Goal: Check status: Check status

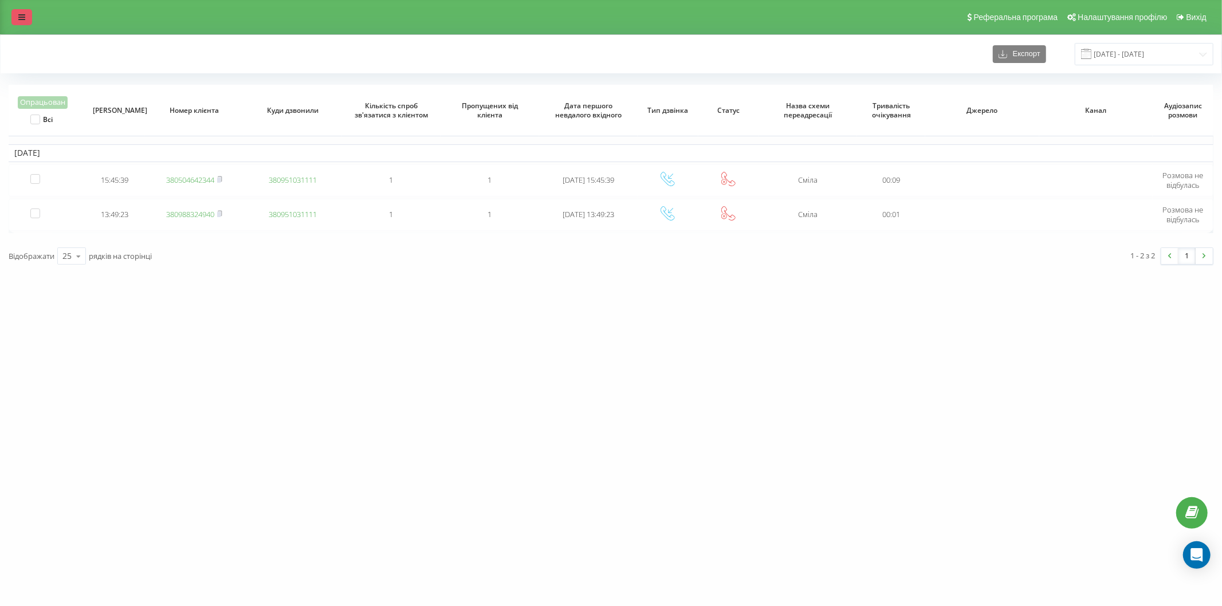
click at [15, 11] on link at bounding box center [21, 17] width 21 height 16
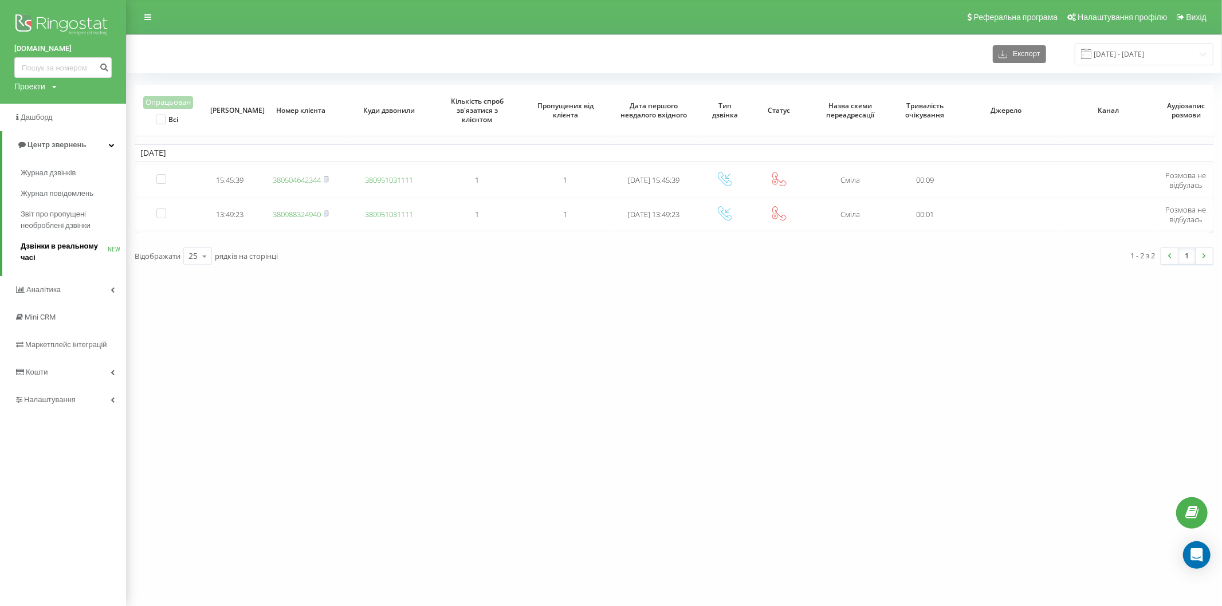
click at [75, 250] on span "Дзвінки в реальному часі" at bounding box center [64, 252] width 87 height 23
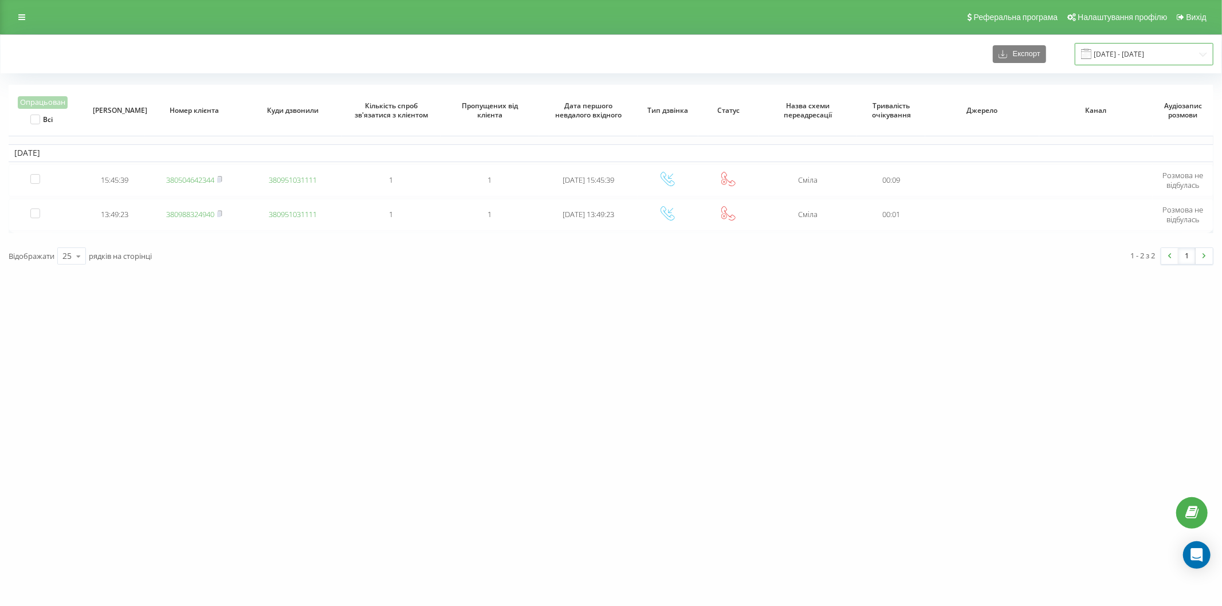
click at [1114, 53] on input "11.02.2025 - 11.02.2025" at bounding box center [1144, 54] width 139 height 22
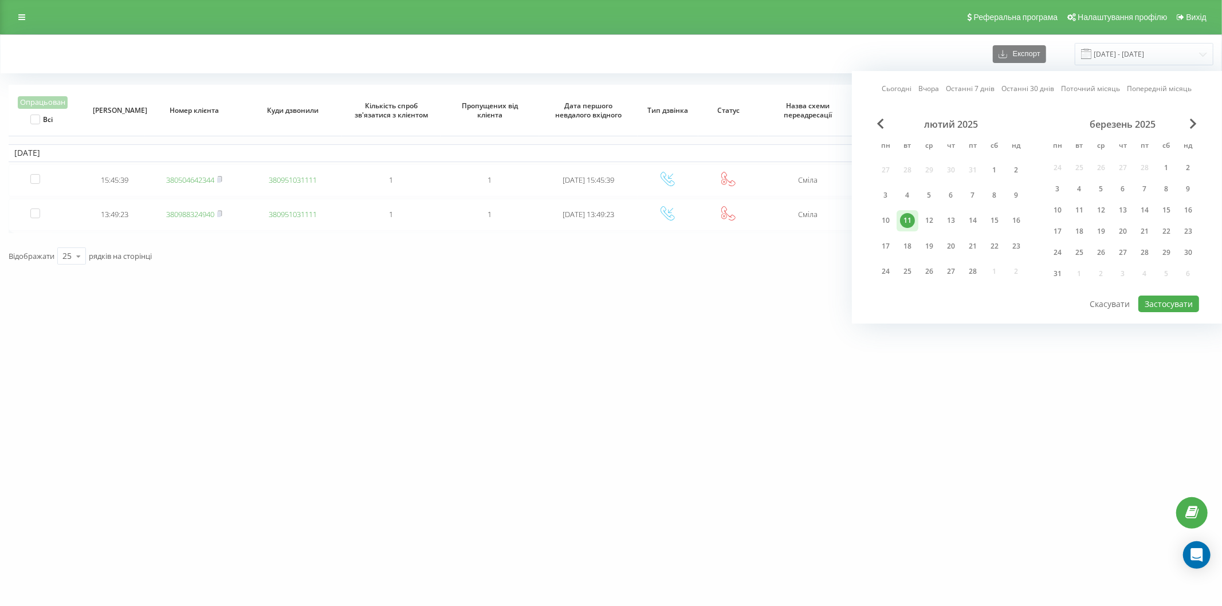
click at [890, 84] on link "Сьогодні" at bounding box center [897, 88] width 30 height 11
click at [1158, 304] on button "Застосувати" at bounding box center [1168, 304] width 61 height 17
type input "[DATE] - [DATE]"
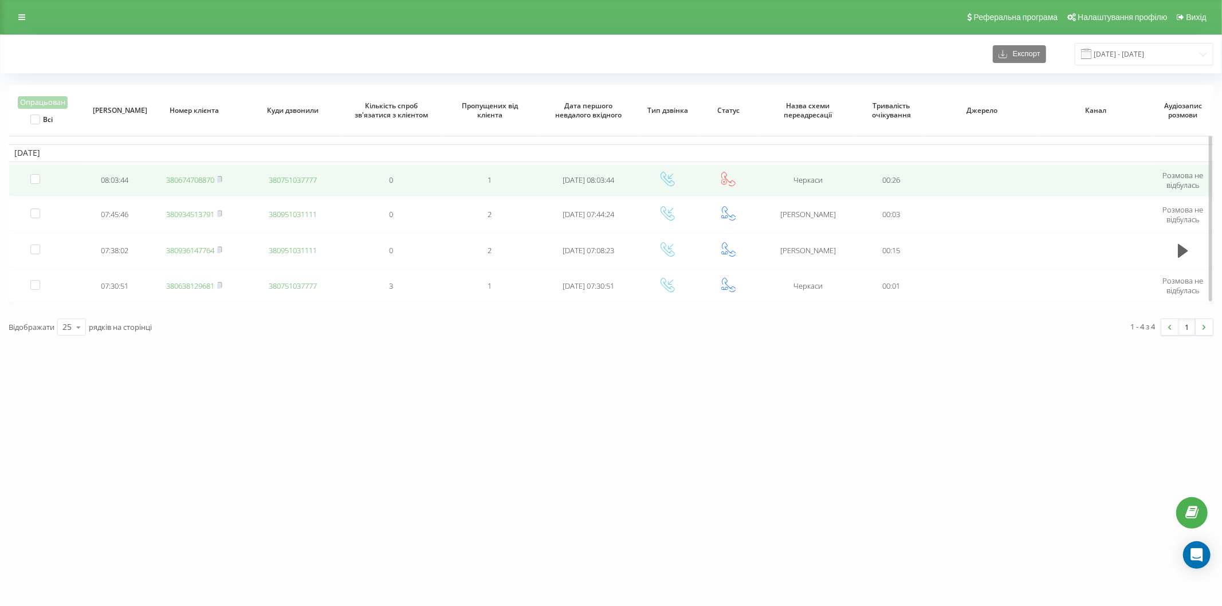
click at [200, 179] on link "380674708870" at bounding box center [190, 180] width 48 height 10
